Goal: Communication & Community: Answer question/provide support

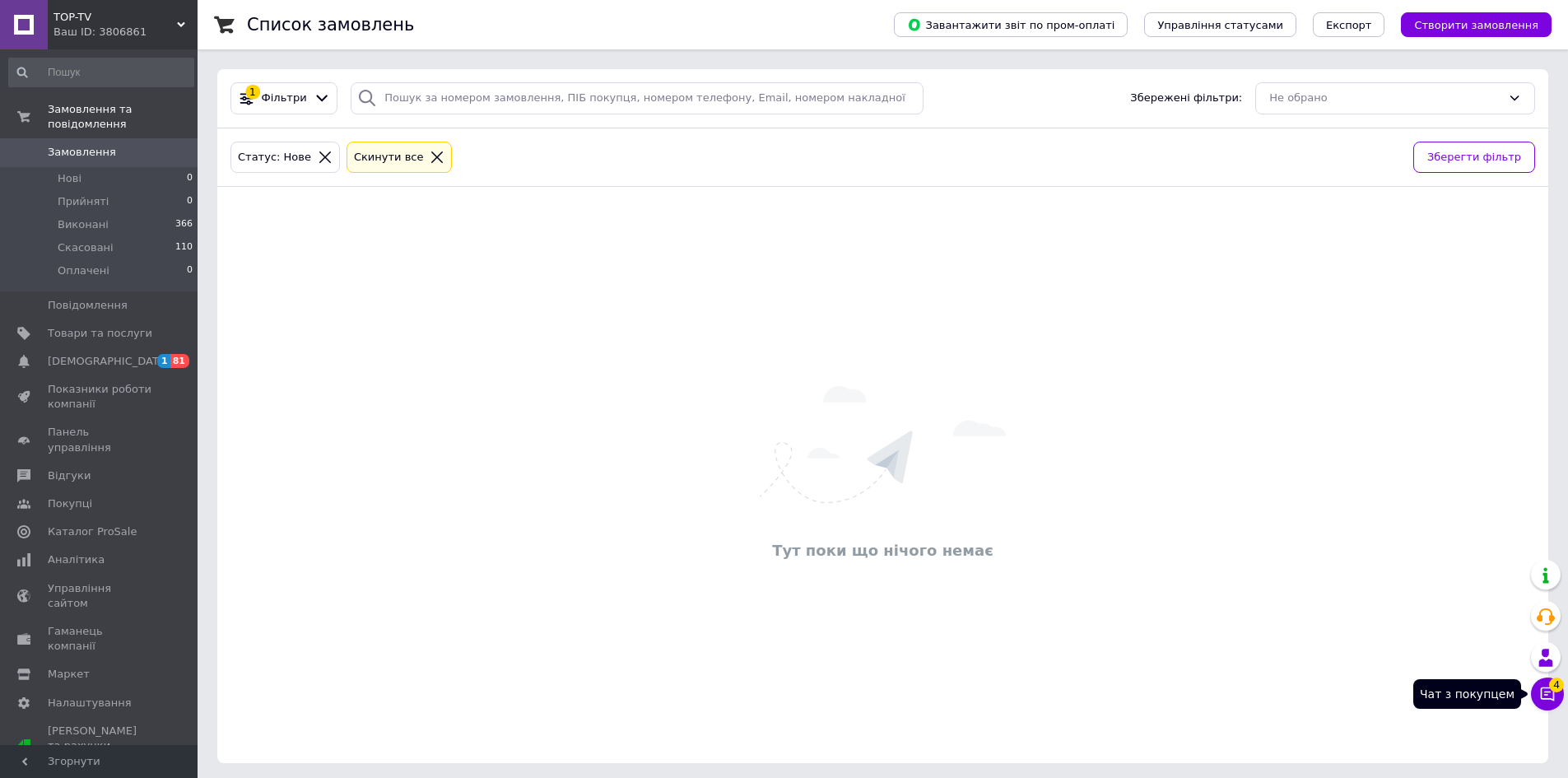
click at [1554, 696] on icon at bounding box center [1548, 694] width 14 height 14
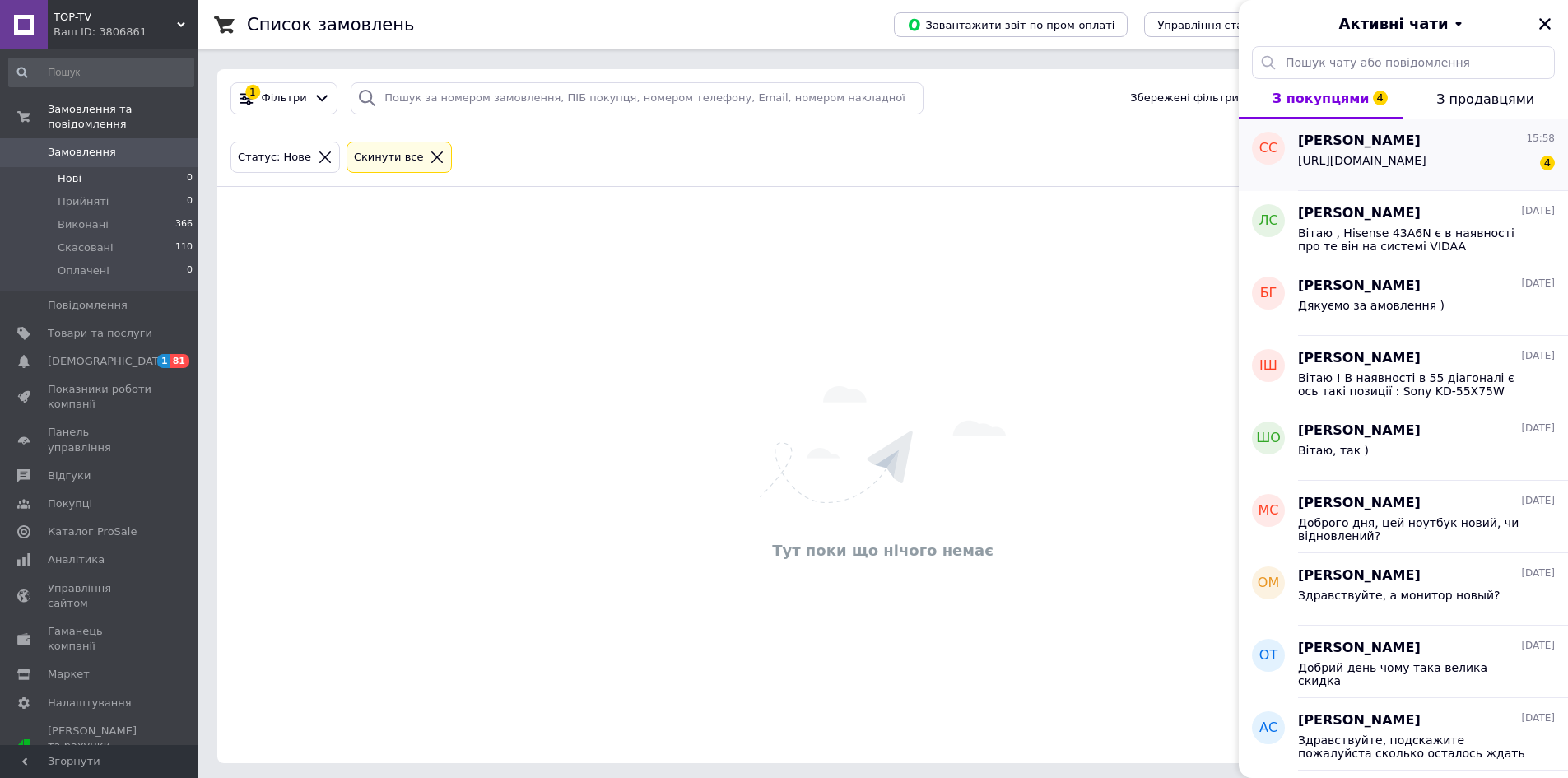
click at [1420, 167] on span "[URL][DOMAIN_NAME]" at bounding box center [1362, 160] width 129 height 13
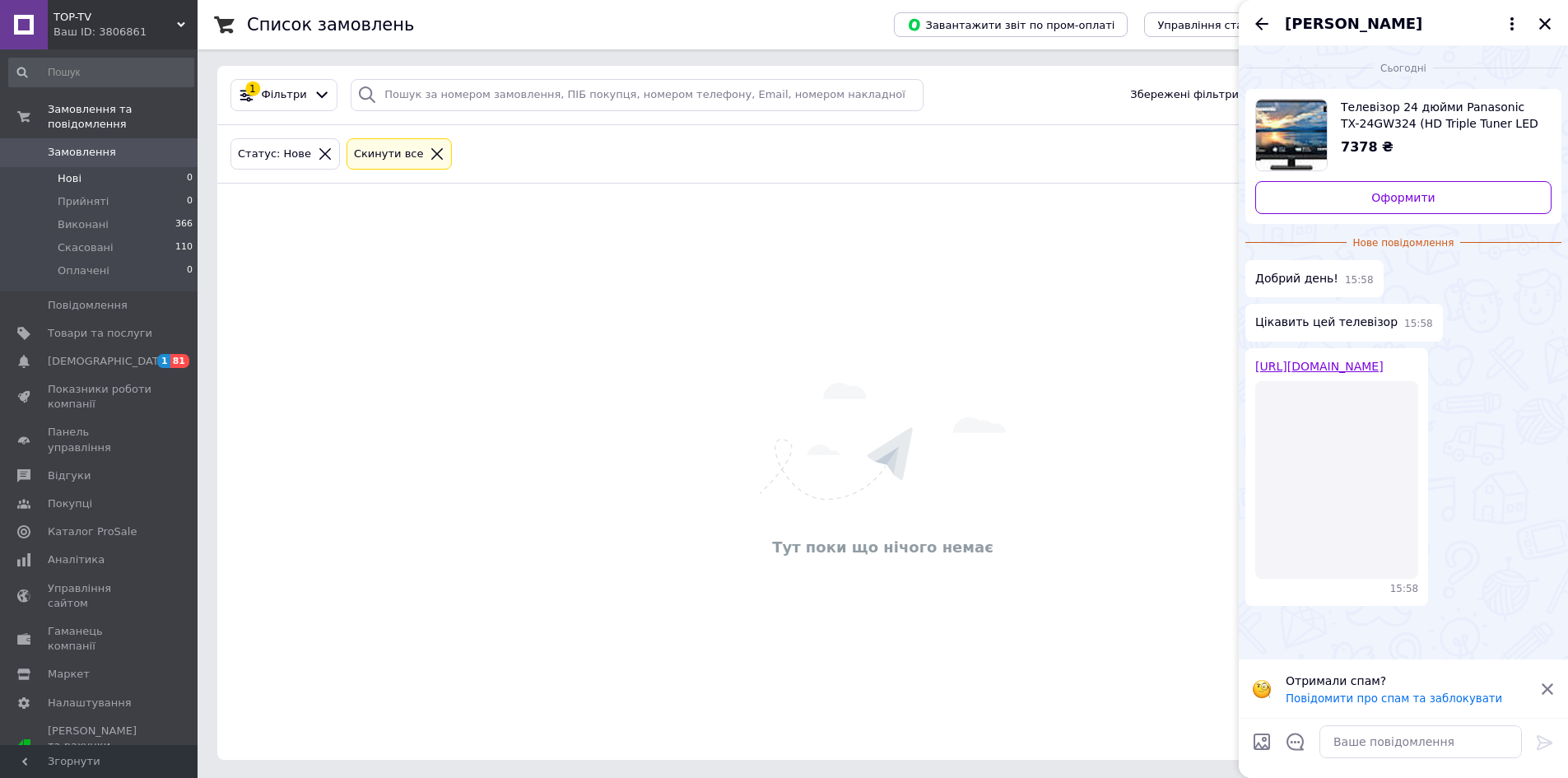
scroll to position [5, 0]
click at [1295, 373] on link "[URL][DOMAIN_NAME]" at bounding box center [1319, 366] width 129 height 13
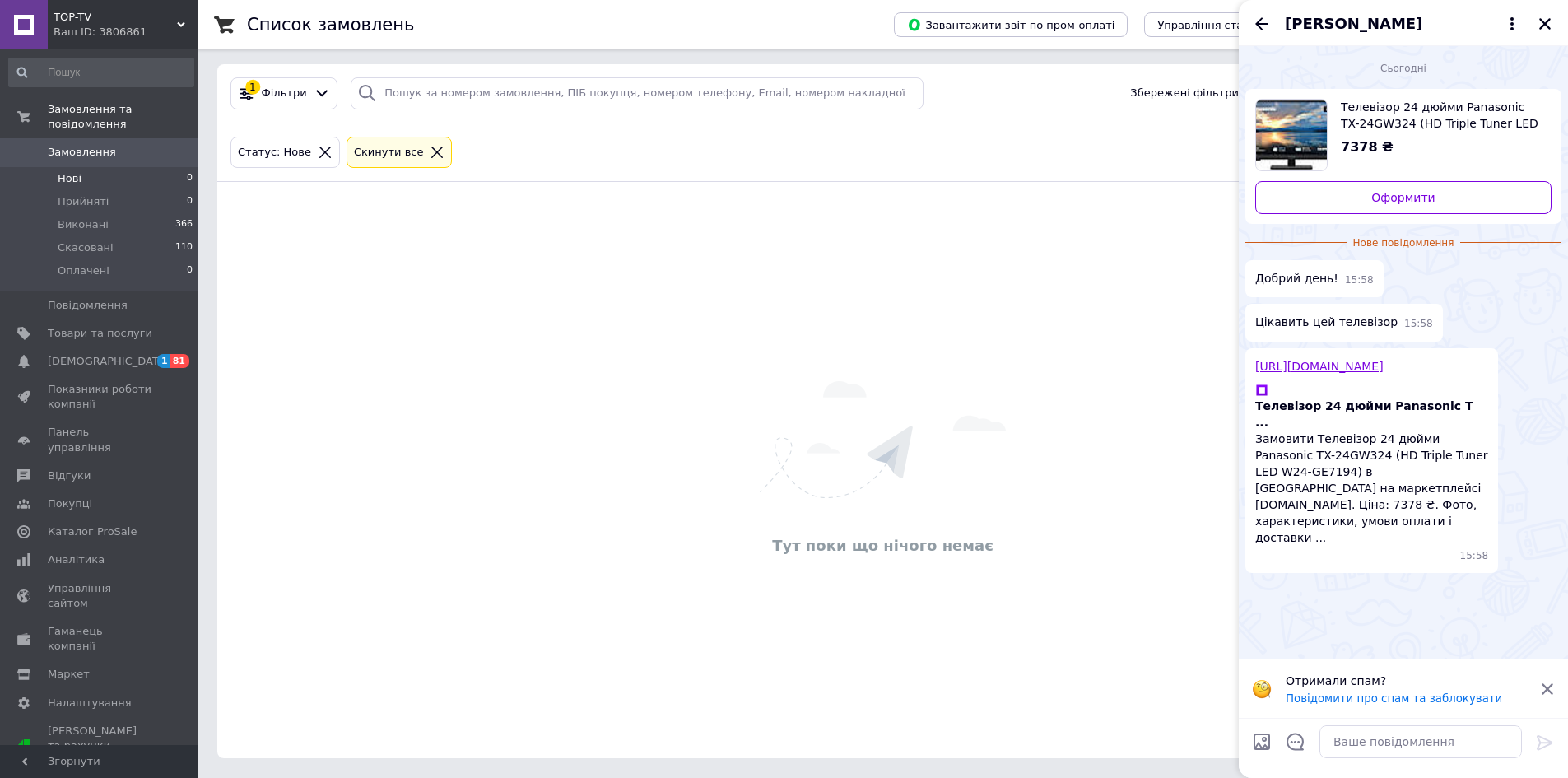
click at [1334, 369] on link "[URL][DOMAIN_NAME]" at bounding box center [1319, 366] width 129 height 13
drag, startPoint x: 1335, startPoint y: 79, endPoint x: 1389, endPoint y: 127, distance: 72.2
click at [1389, 127] on div "Сьогодні Телевізор 24 дюйми Panasonic TX-24GW324 (HD Triple Tuner LED — W24-GE7…" at bounding box center [1404, 313] width 330 height 533
copy span "Телевізор 24 дюйми Panasonic TX-24GW324"
click at [1363, 730] on textarea at bounding box center [1422, 742] width 203 height 33
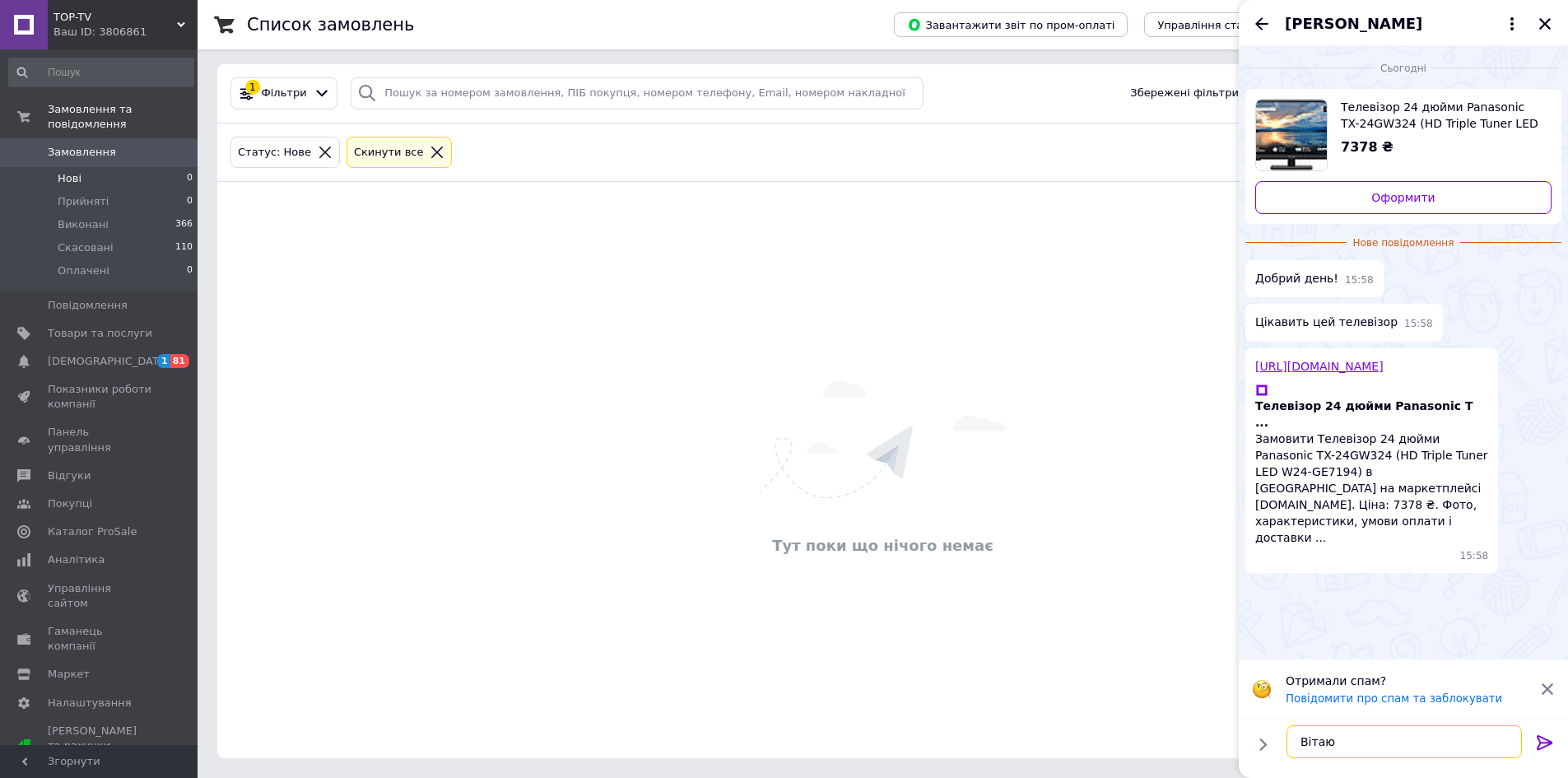
type textarea "Вітаю !"
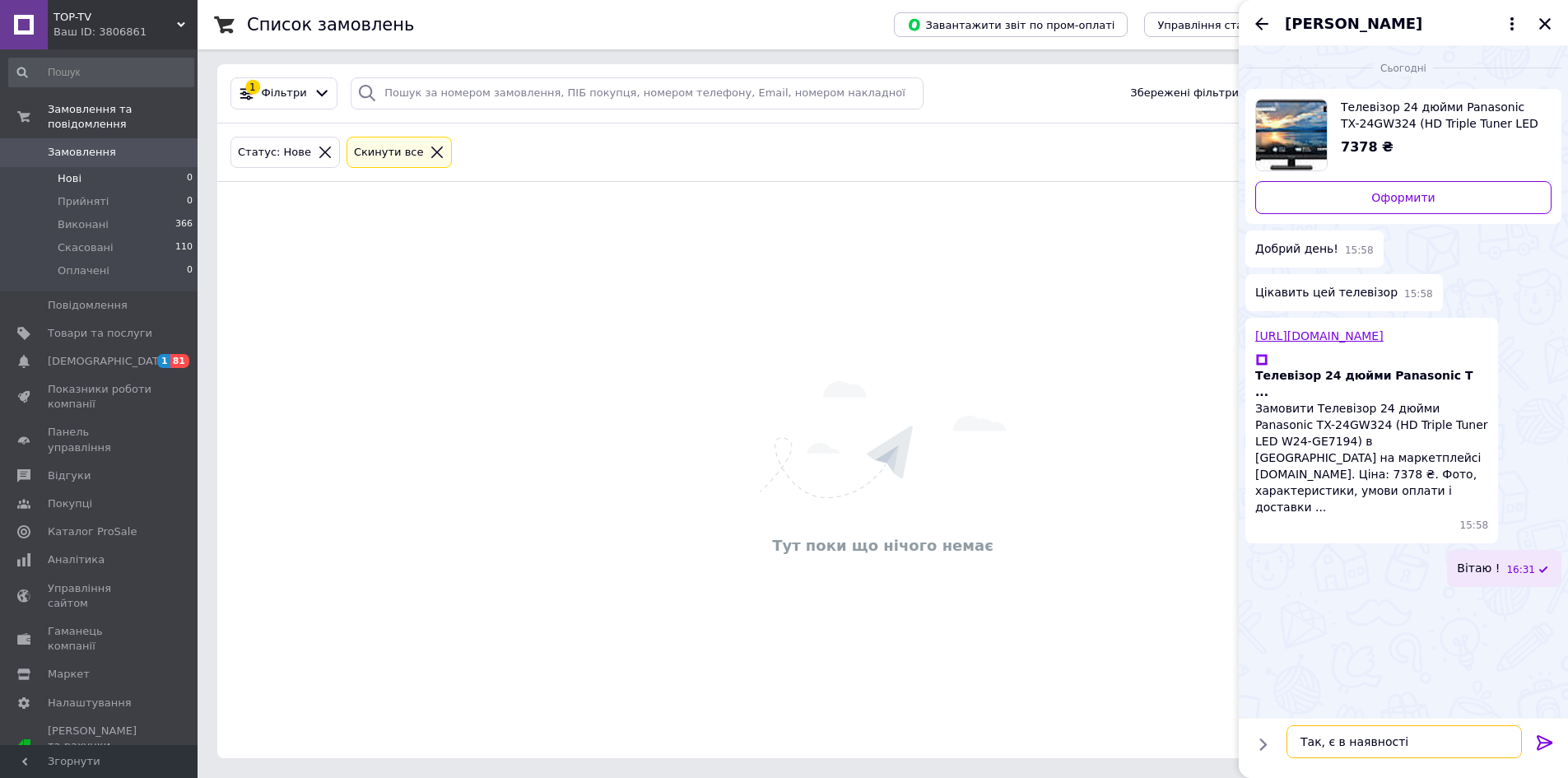
type textarea "Так, є в наявності !"
click at [1373, 741] on textarea at bounding box center [1422, 742] width 203 height 33
type textarea "Дан модель іде в FULL HD якості та без smart TV"
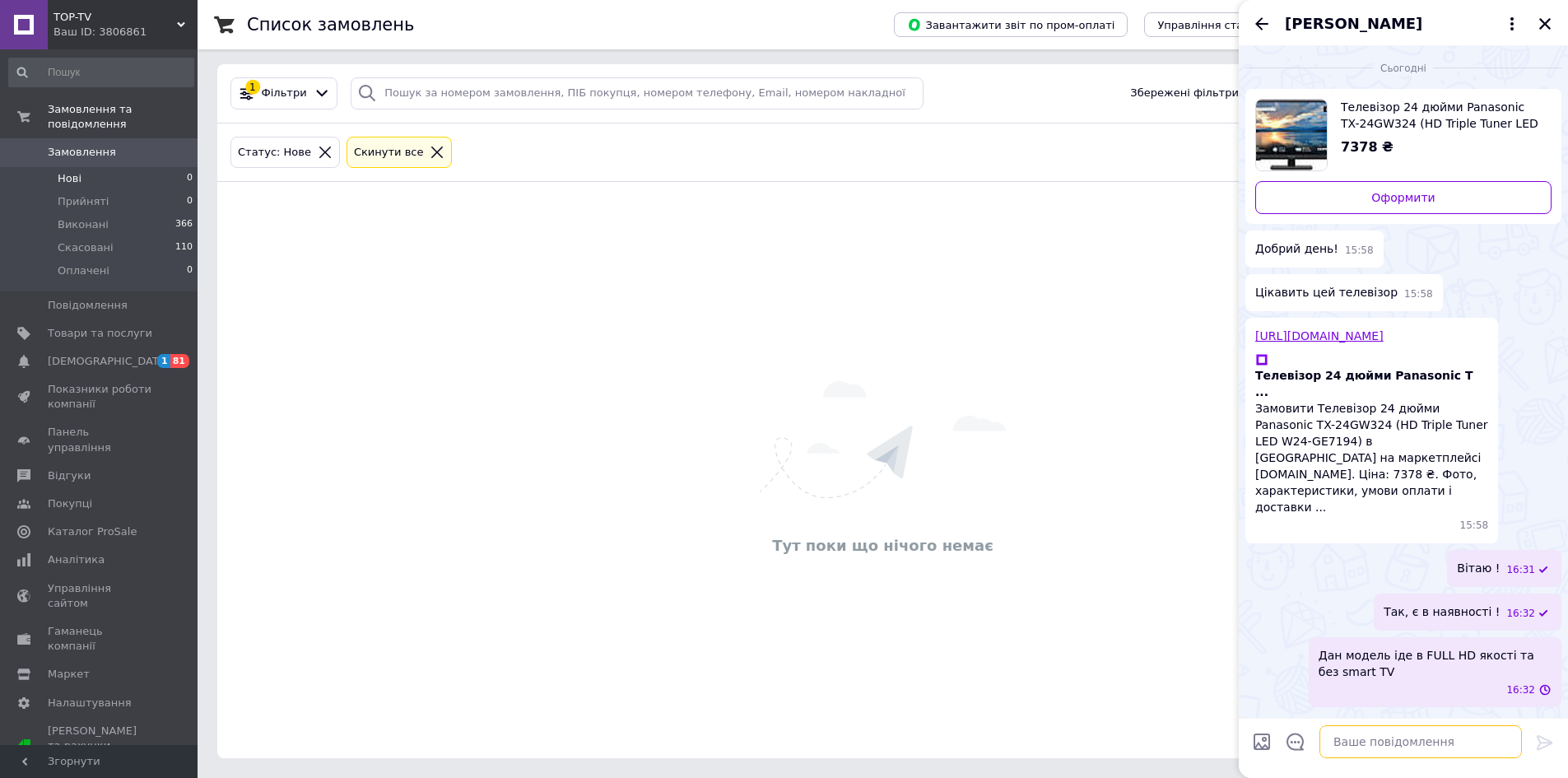
scroll to position [0, 0]
